Goal: Task Accomplishment & Management: Complete application form

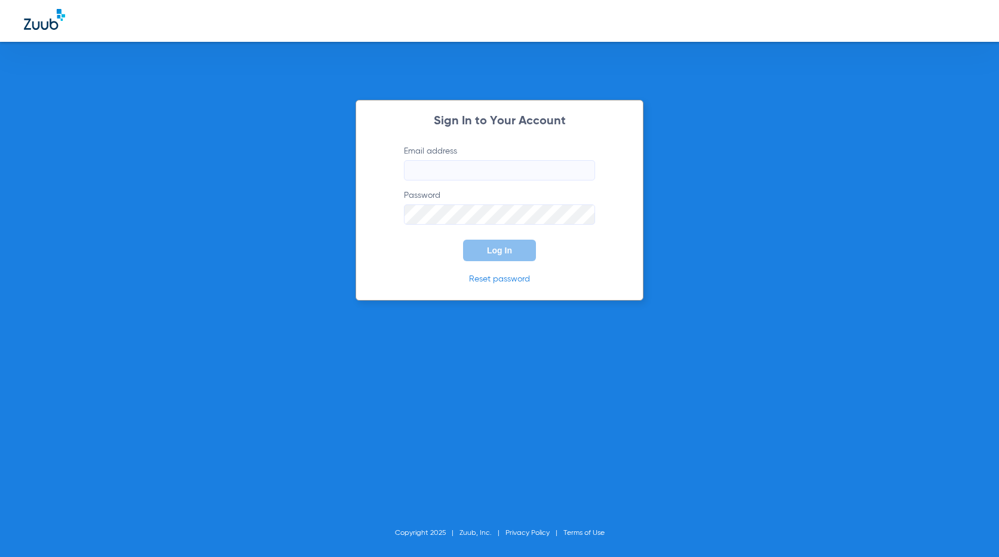
type input "[EMAIL_ADDRESS][DOMAIN_NAME]"
click at [488, 256] on button "Log In" at bounding box center [499, 251] width 73 height 22
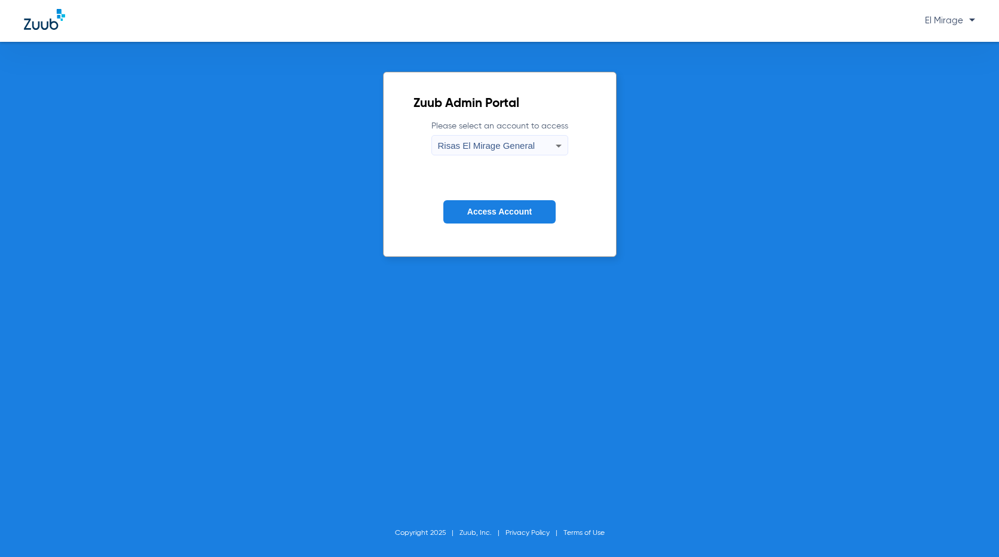
click at [504, 213] on span "Access Account" at bounding box center [499, 212] width 65 height 10
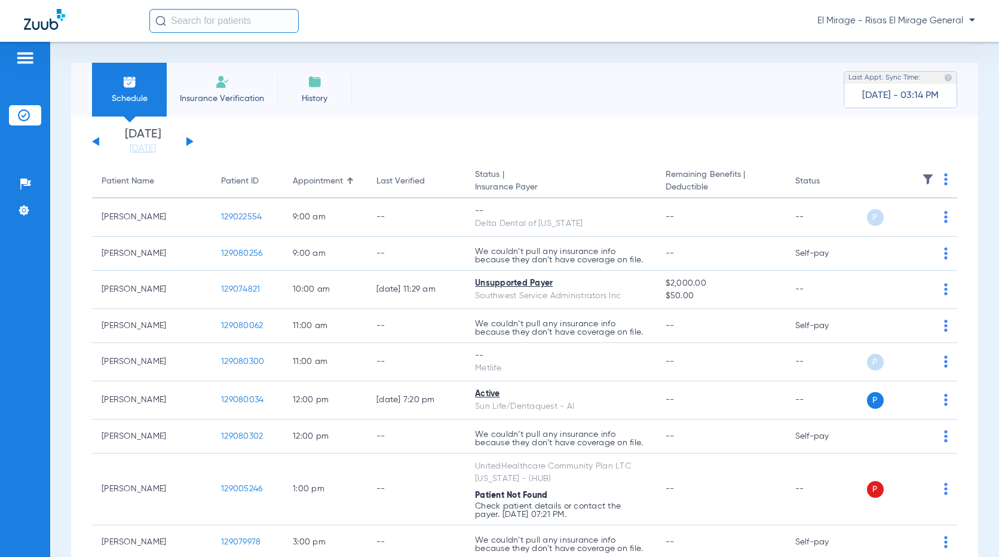
click at [214, 93] on span "Insurance Verification" at bounding box center [222, 99] width 93 height 12
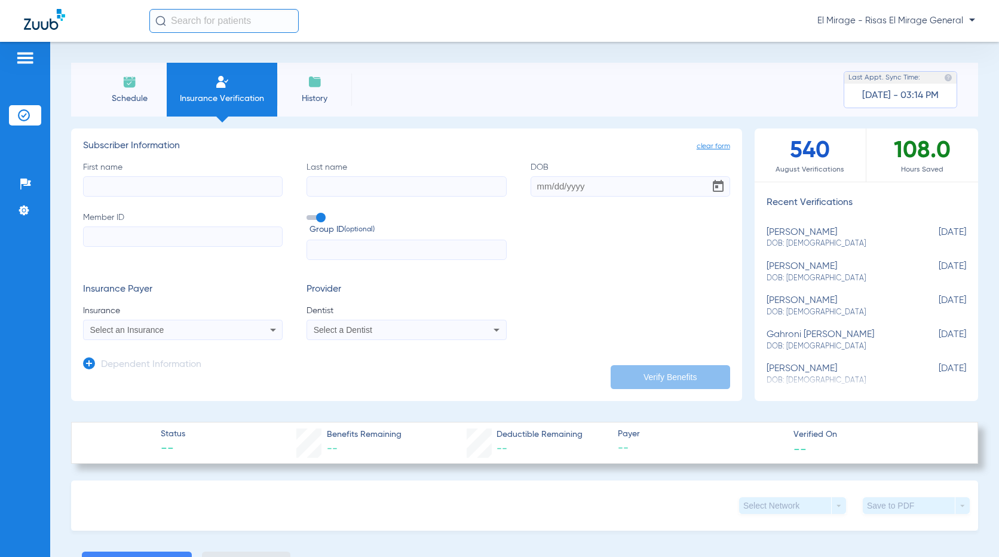
click at [139, 189] on input "First name" at bounding box center [183, 186] width 200 height 20
paste input "[PERSON_NAME]"
type input "[PERSON_NAME]"
click at [363, 191] on input "Last name" at bounding box center [407, 186] width 200 height 20
paste input "[PERSON_NAME]"
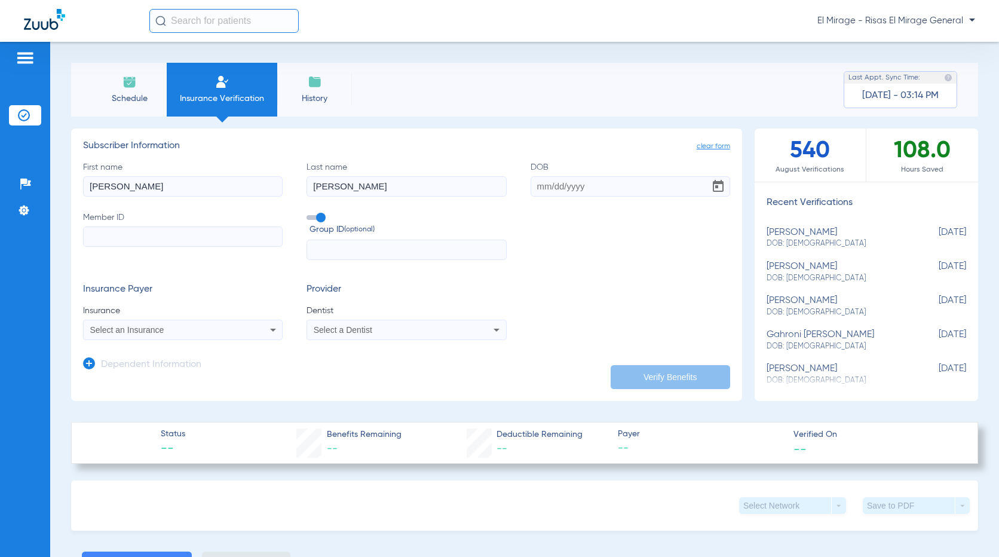
type input "[PERSON_NAME]"
click at [605, 327] on div "Insurance Payer Insurance Select an Insurance Provider Dentist Select a Dentist" at bounding box center [406, 312] width 647 height 56
click at [570, 189] on input "DOB" at bounding box center [631, 186] width 200 height 20
paste input "[DATE]"
type input "[DATE]"
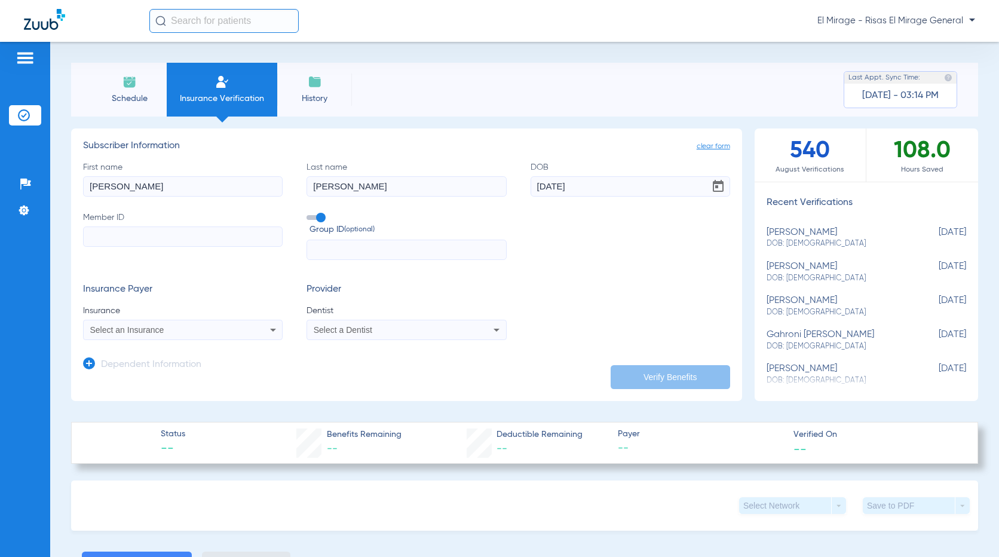
click at [199, 244] on input "Member ID" at bounding box center [183, 236] width 200 height 20
type input "601059842"
click at [211, 326] on div "Select an Insurance" at bounding box center [164, 330] width 149 height 8
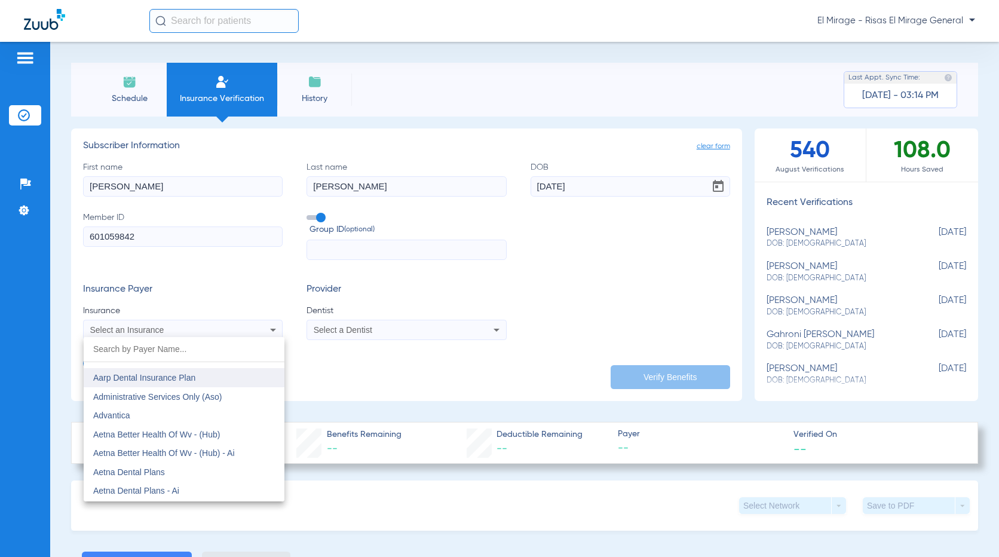
scroll to position [60, 0]
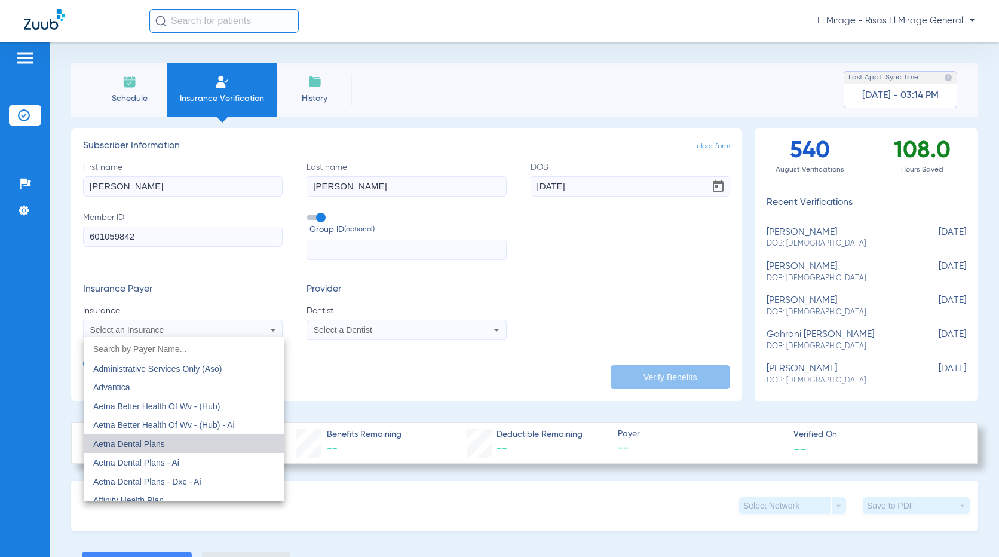
click at [206, 441] on mat-option "Aetna Dental Plans" at bounding box center [184, 443] width 201 height 19
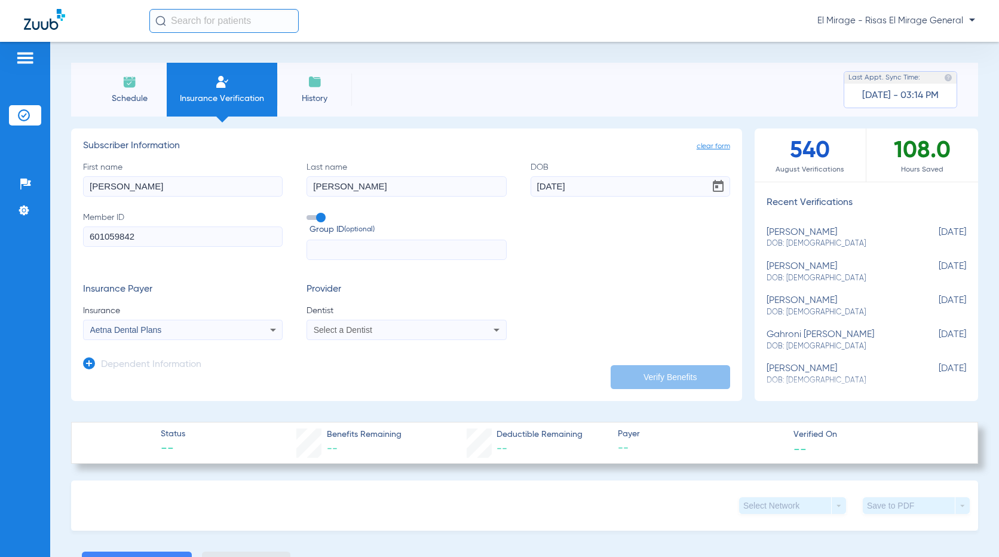
drag, startPoint x: 348, startPoint y: 301, endPoint x: 350, endPoint y: 319, distance: 18.0
click at [350, 304] on div "Provider Dentist Select a Dentist" at bounding box center [407, 312] width 200 height 56
click at [350, 323] on div "Select a Dentist" at bounding box center [406, 330] width 198 height 14
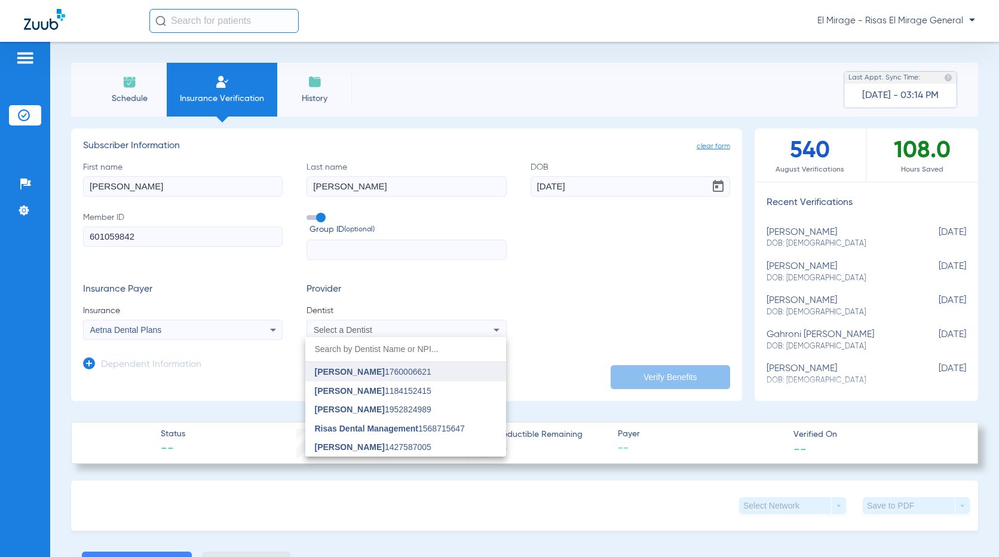
click at [412, 377] on mat-option "[PERSON_NAME] 1760006621" at bounding box center [405, 371] width 201 height 19
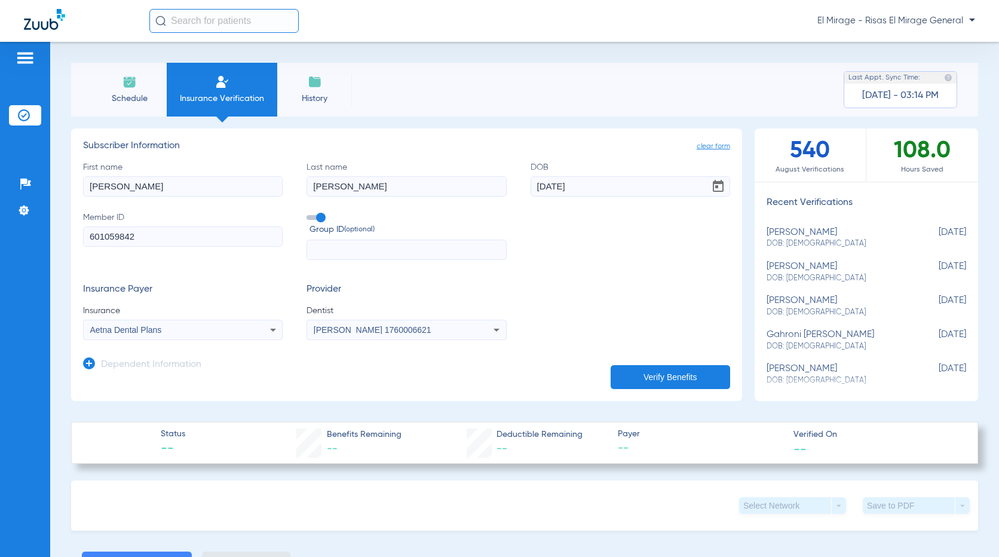
click at [652, 381] on button "Verify Benefits" at bounding box center [671, 377] width 120 height 24
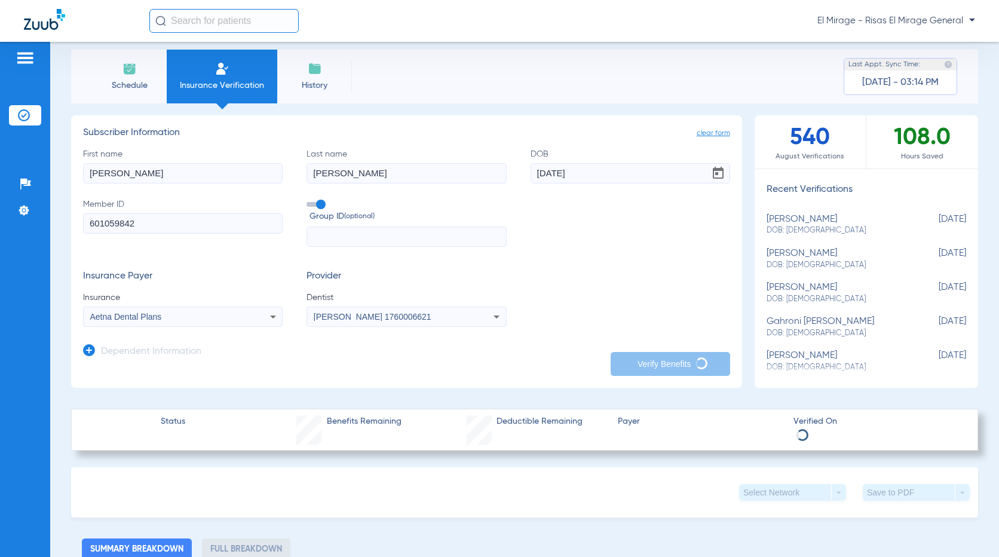
scroll to position [0, 0]
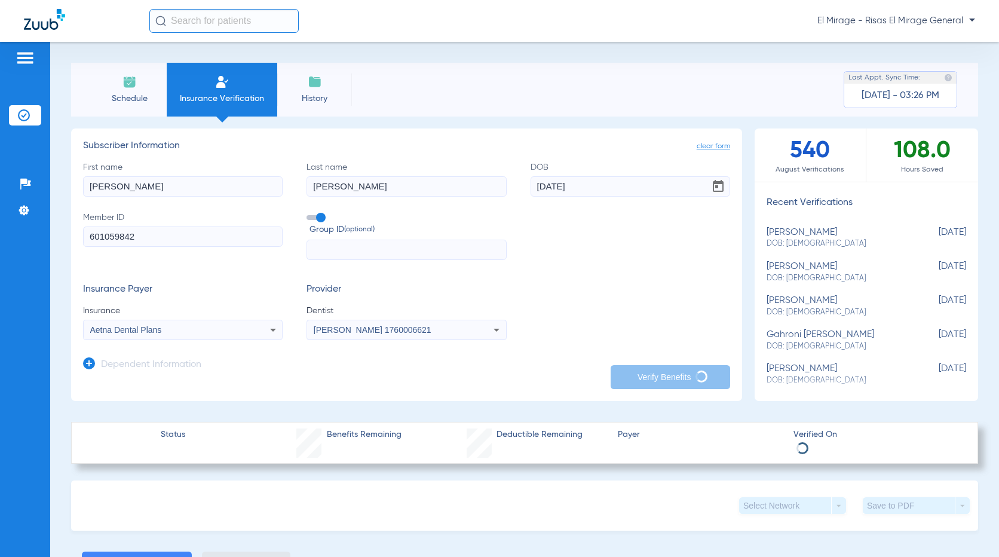
type input "[PERSON_NAME]"
